Goal: Navigation & Orientation: Find specific page/section

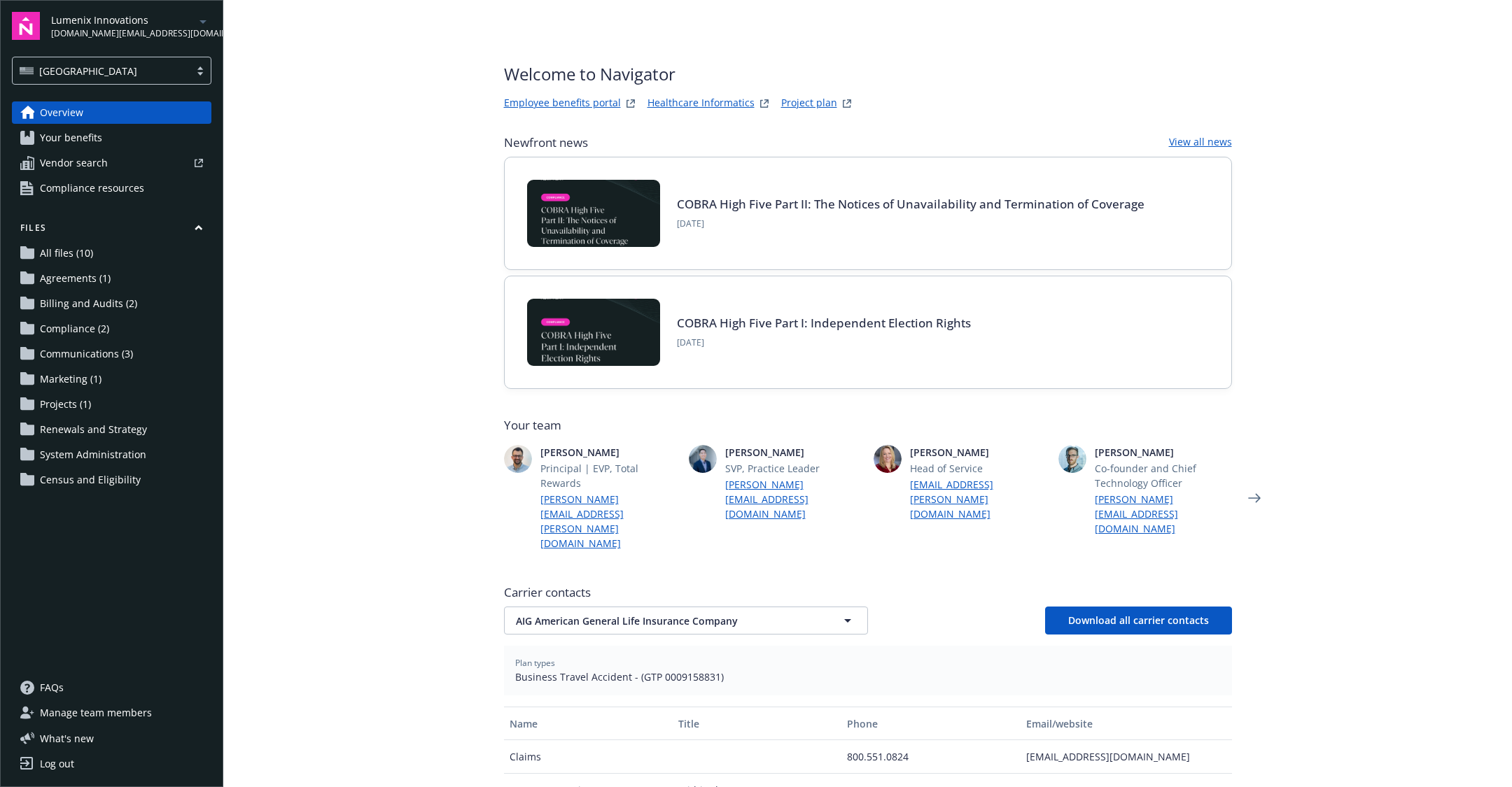
click at [140, 188] on span "Compliance resources" at bounding box center [91, 188] width 104 height 23
click at [147, 186] on link "Compliance resources" at bounding box center [112, 188] width 200 height 23
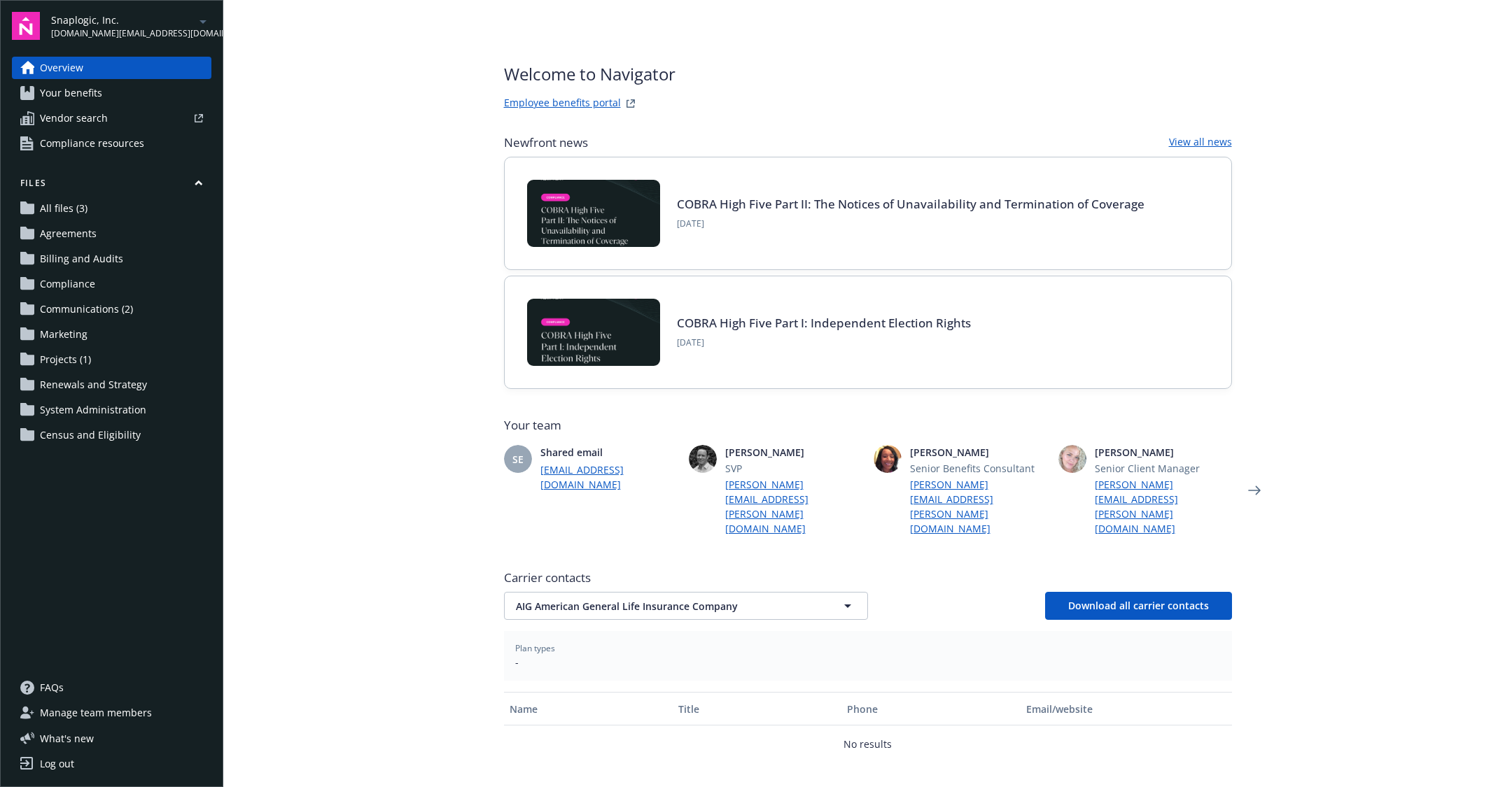
click at [144, 141] on link "Compliance resources" at bounding box center [112, 144] width 200 height 23
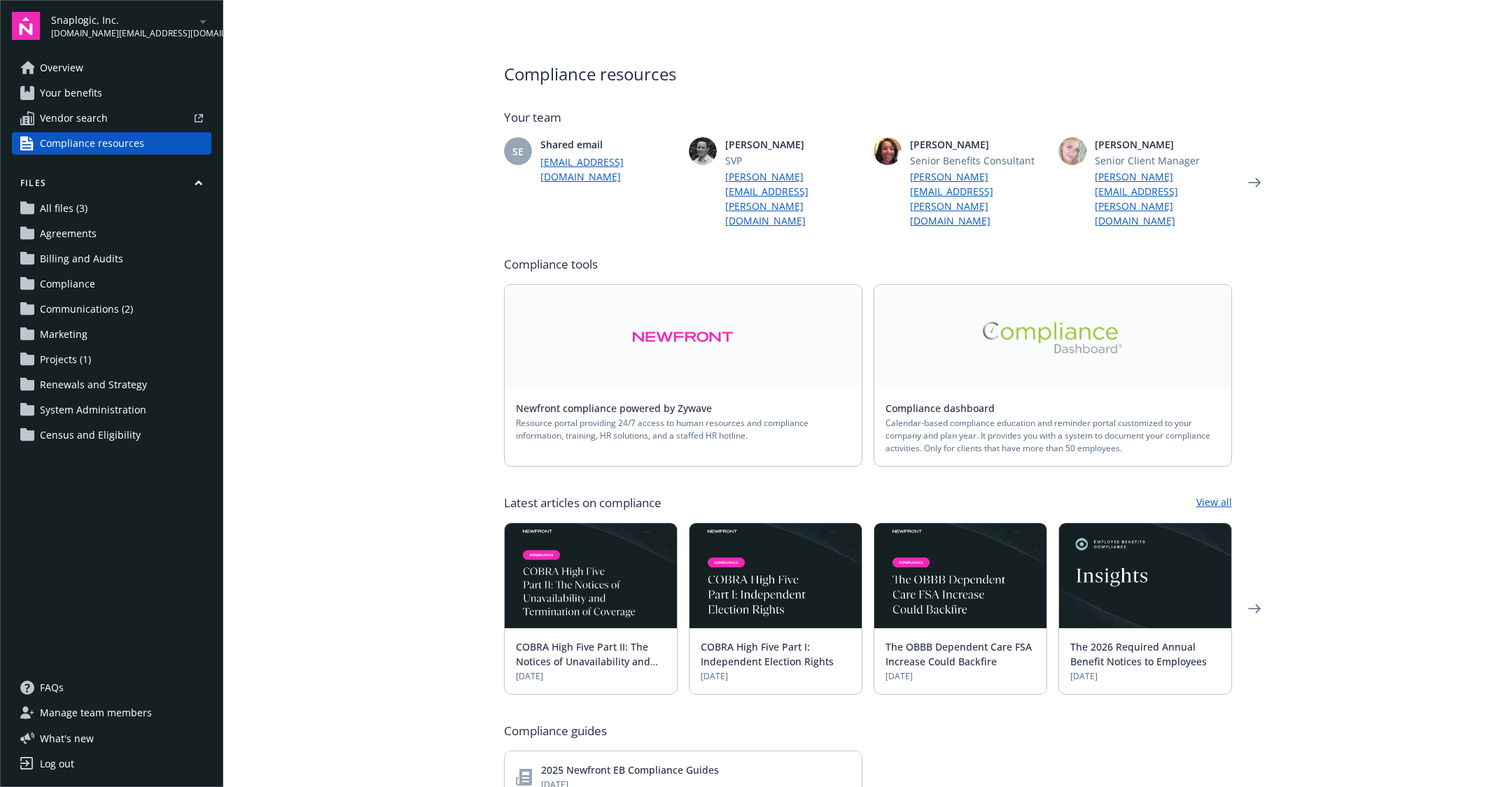
click at [231, 196] on main "Compliance resources Your team SE Shared email newfront.tr.snaplogic@newfront.c…" at bounding box center [867, 394] width 1289 height 787
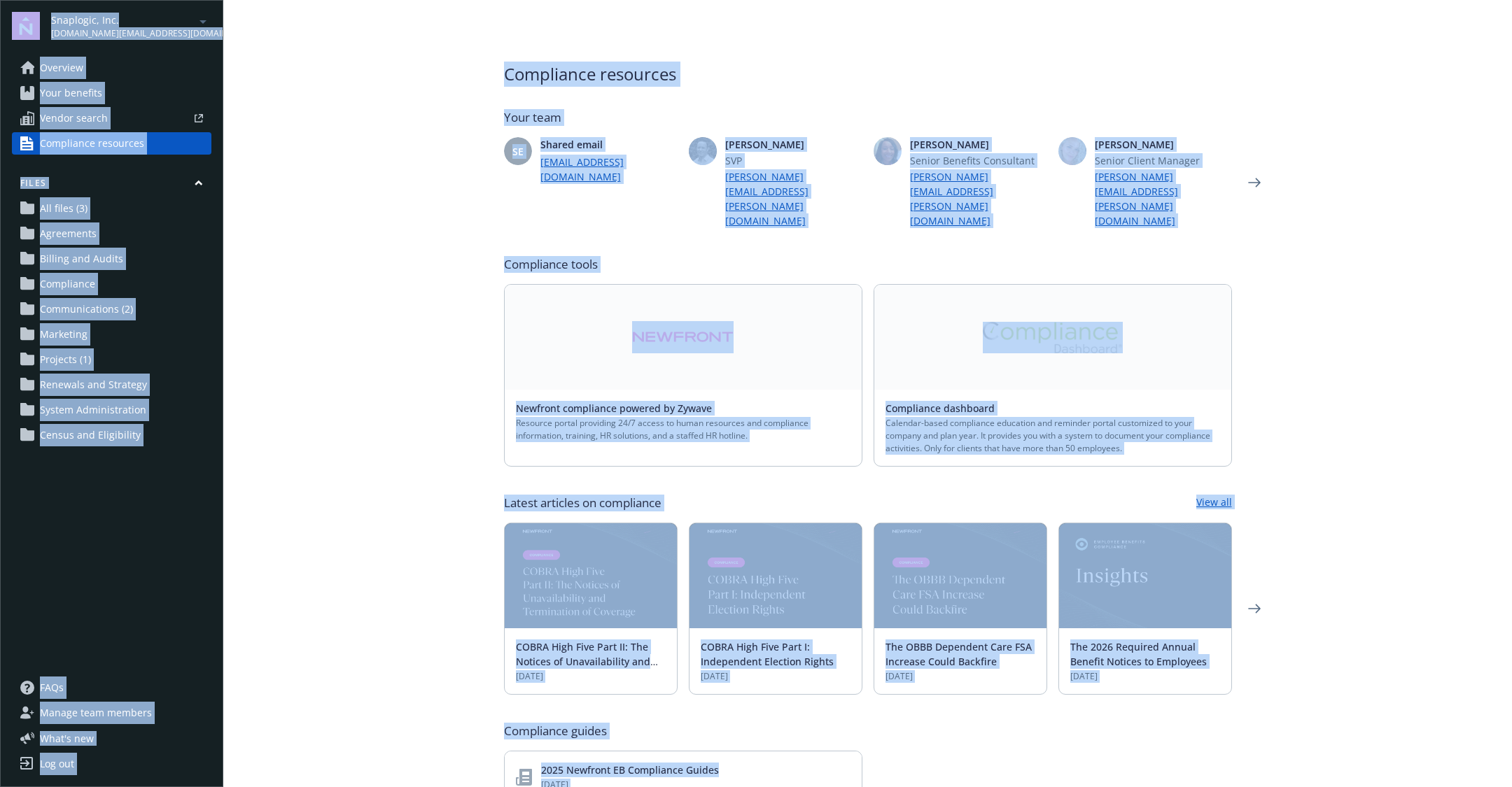
click at [388, 311] on main "Compliance resources Your team SE Shared email newfront.tr.snaplogic@newfront.c…" at bounding box center [867, 394] width 1289 height 787
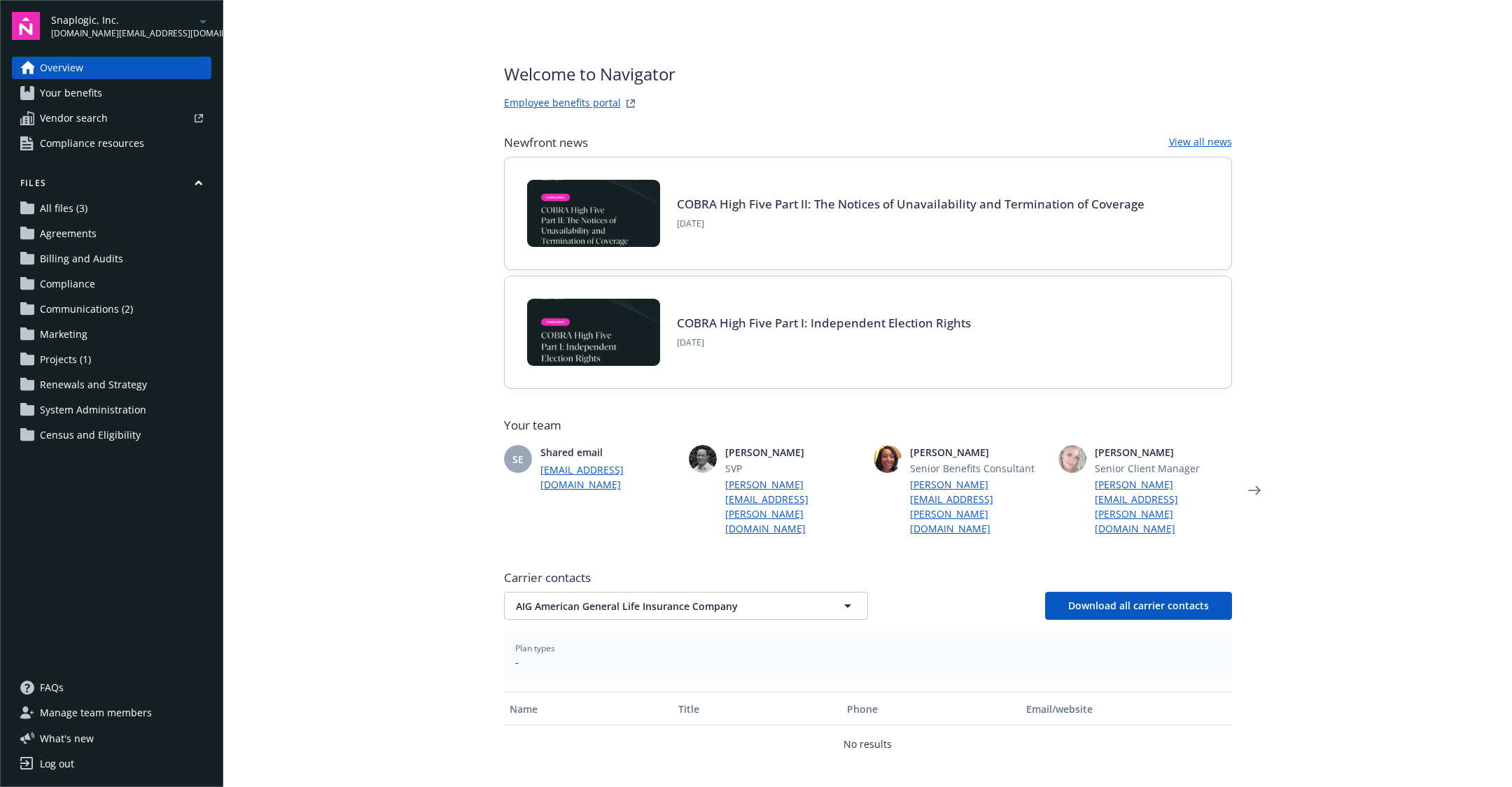
click at [116, 149] on span "Compliance resources" at bounding box center [91, 144] width 104 height 23
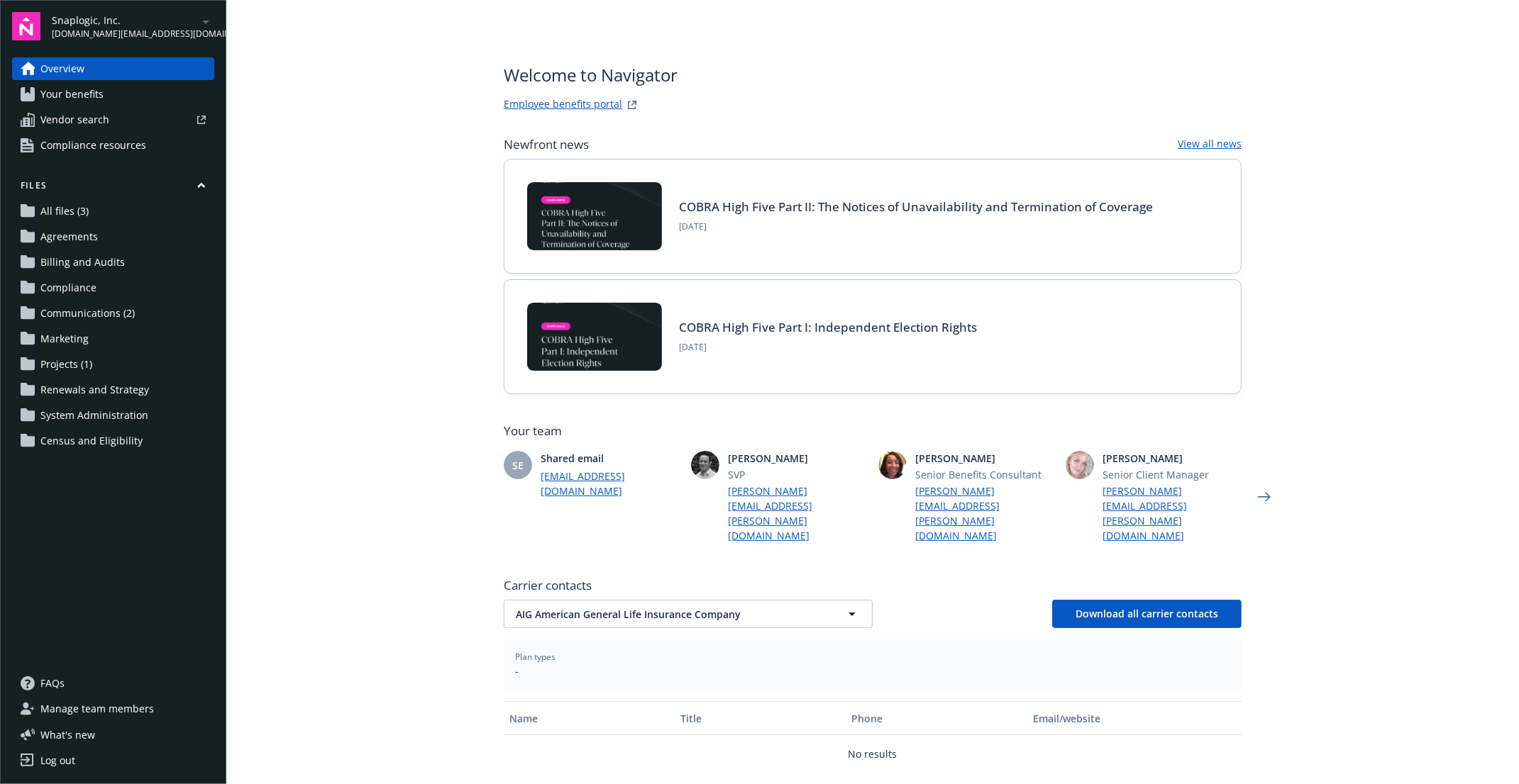
click at [82, 144] on span "Compliance resources" at bounding box center [93, 146] width 106 height 23
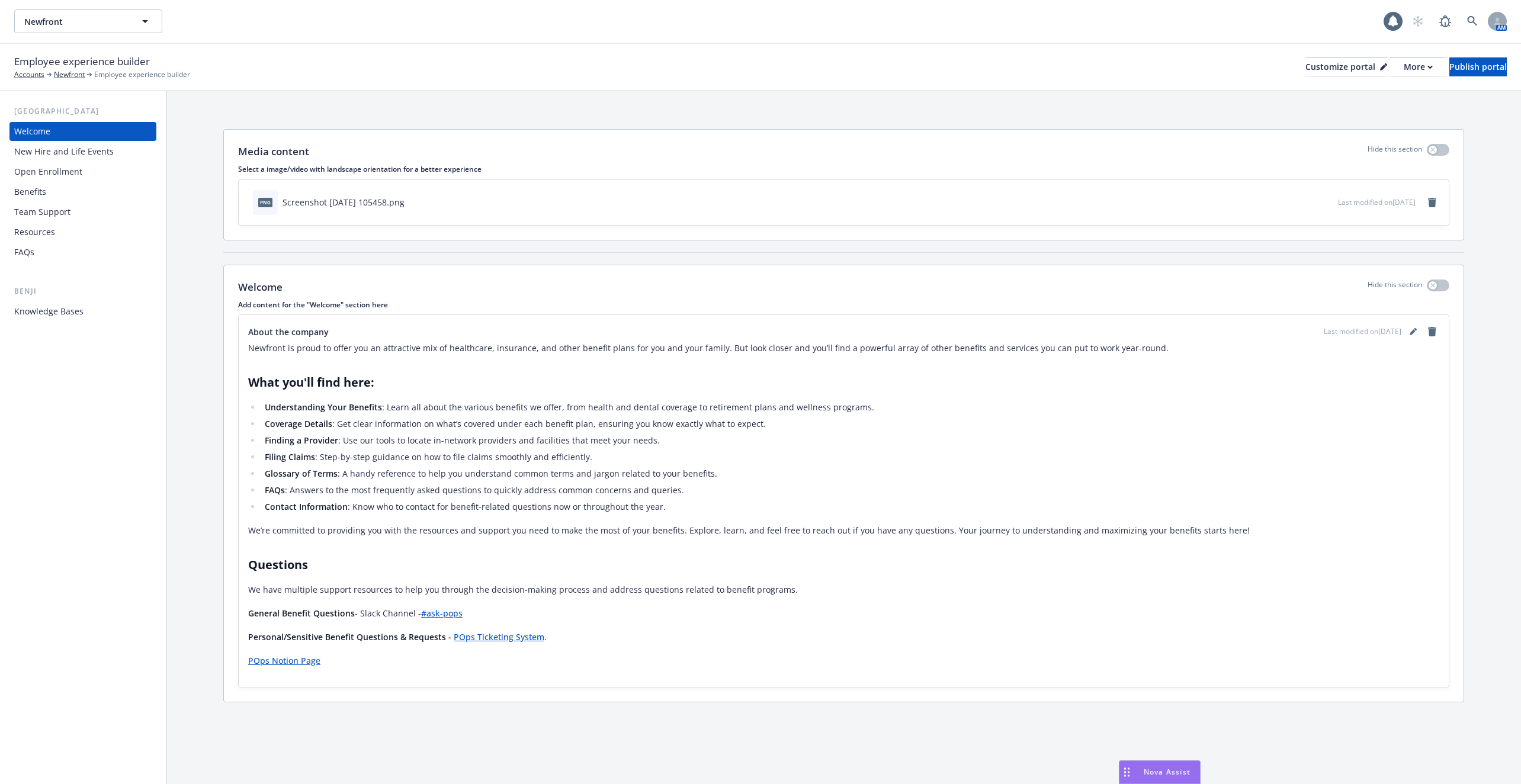
click at [106, 154] on div "New Hire and Life Events" at bounding box center [64, 152] width 100 height 19
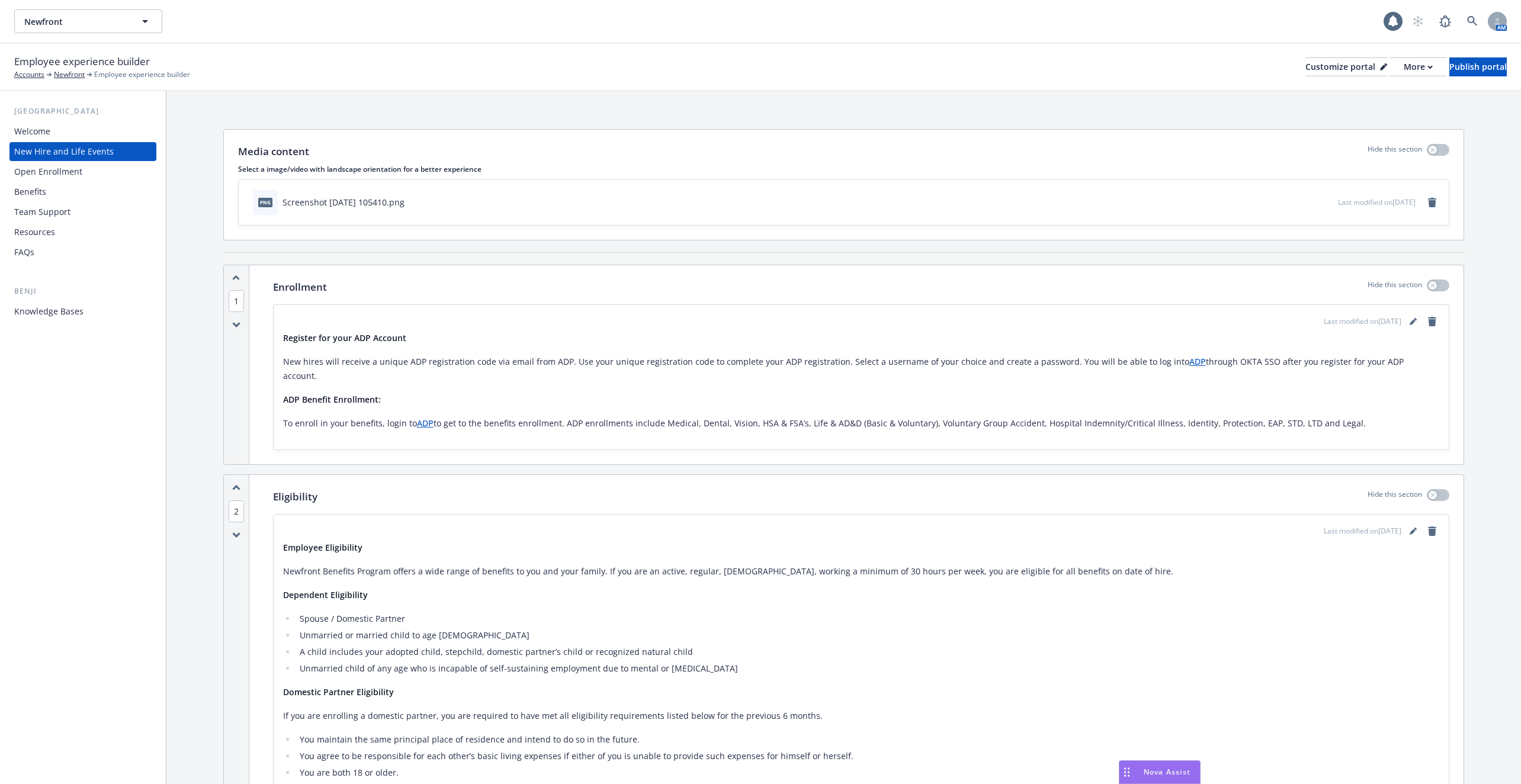
click at [87, 136] on div "Welcome" at bounding box center [83, 131] width 137 height 19
